Goal: Communication & Community: Participate in discussion

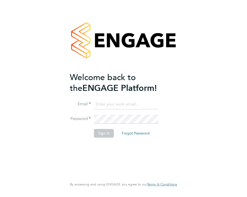
type input "Rufena.Haque@ncclondon.ac.uk"
click at [107, 133] on button "Sign In" at bounding box center [104, 133] width 20 height 8
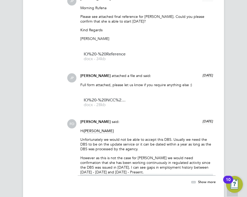
scroll to position [1258, 0]
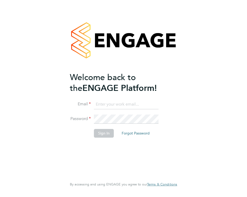
type input "[EMAIL_ADDRESS][PERSON_NAME][DOMAIN_NAME]"
click at [101, 131] on button "Sign In" at bounding box center [104, 133] width 20 height 8
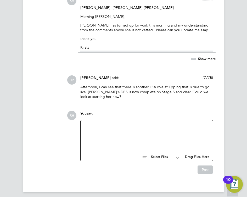
click at [101, 131] on div at bounding box center [147, 134] width 126 height 23
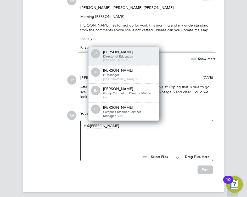
click at [111, 58] on span "Director of Education" at bounding box center [118, 56] width 30 height 4
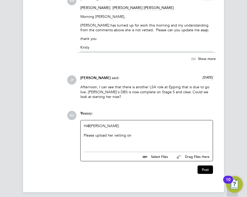
click at [134, 134] on div "Hi @James Pedley ​ Please upload her vetting on" at bounding box center [147, 134] width 126 height 23
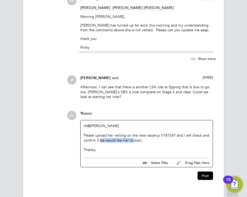
drag, startPoint x: 100, startPoint y: 137, endPoint x: 134, endPoint y: 136, distance: 34.3
click at [134, 136] on div "Please upload her vetting on the new vacancy V181547 and I will check and confi…" at bounding box center [147, 137] width 126 height 9
drag, startPoint x: 101, startPoint y: 145, endPoint x: 79, endPoint y: 120, distance: 33.4
click at [79, 120] on div "You say: Hi @James Pedley ​ Please upload her vetting on the new vacancy V18154…" at bounding box center [147, 139] width 138 height 56
copy div "Hi @James Pedley ​ Please upload her vetting on the new vacancy V181547 and I w…"
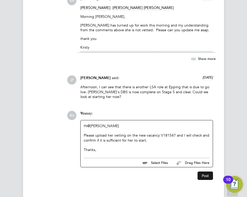
click at [201, 171] on button "Post" at bounding box center [205, 175] width 15 height 8
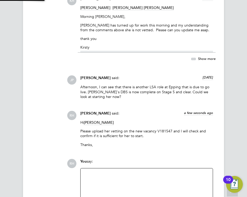
scroll to position [1442, 0]
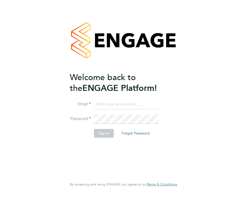
type input "[EMAIL_ADDRESS][PERSON_NAME][DOMAIN_NAME]"
click at [101, 131] on button "Sign In" at bounding box center [104, 133] width 20 height 8
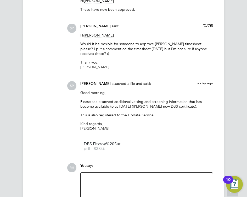
scroll to position [2694, 0]
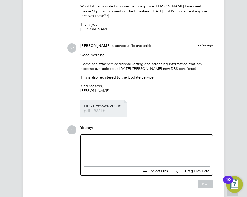
click at [101, 109] on span "pdf - 838kb" at bounding box center [105, 111] width 42 height 4
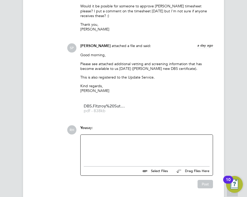
click at [115, 138] on div at bounding box center [147, 149] width 126 height 23
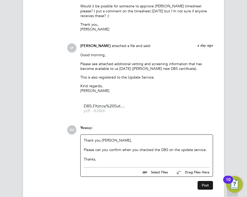
click at [199, 181] on button "Post" at bounding box center [205, 185] width 15 height 8
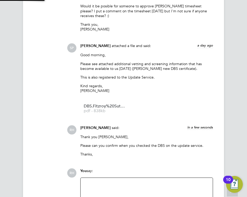
scroll to position [2737, 0]
